Goal: Find specific page/section: Find specific page/section

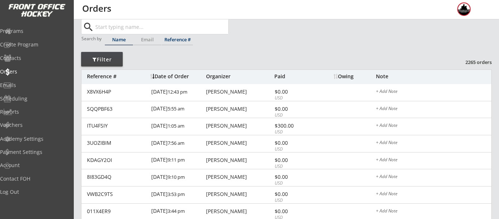
scroll to position [20, 0]
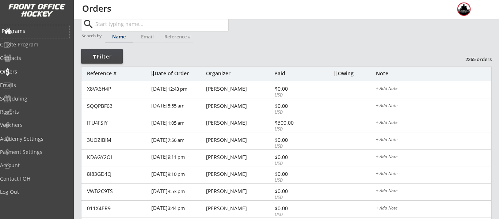
click at [28, 30] on div "Programs" at bounding box center [35, 30] width 66 height 5
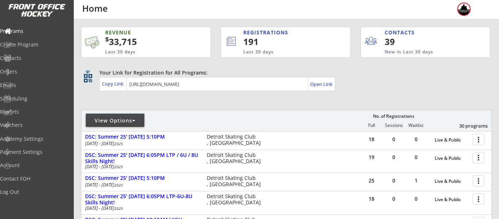
click at [127, 118] on div "View Options" at bounding box center [115, 120] width 58 height 7
select select ""Upcoming Programs""
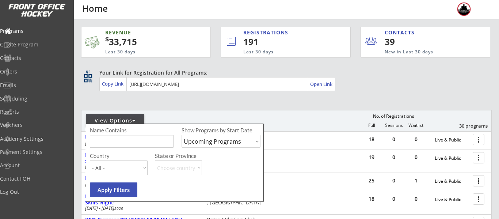
click at [134, 133] on div "Name Contains" at bounding box center [119, 130] width 58 height 6
click at [137, 141] on input "input" at bounding box center [132, 141] width 84 height 13
type input "camp"
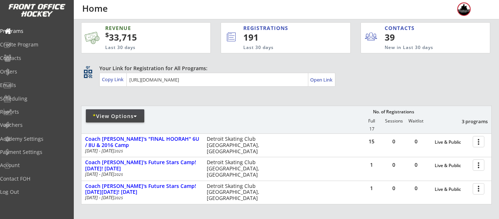
scroll to position [7, 0]
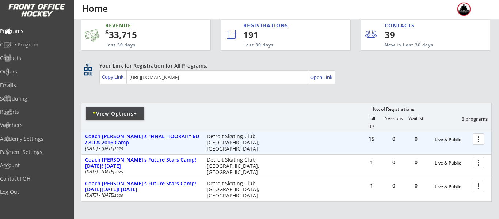
click at [482, 140] on div at bounding box center [479, 138] width 13 height 13
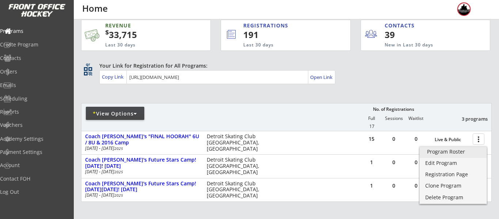
click at [458, 149] on div "Program Roster" at bounding box center [453, 151] width 52 height 5
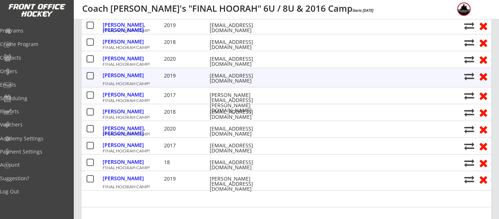
scroll to position [188, 0]
